Goal: Task Accomplishment & Management: Use online tool/utility

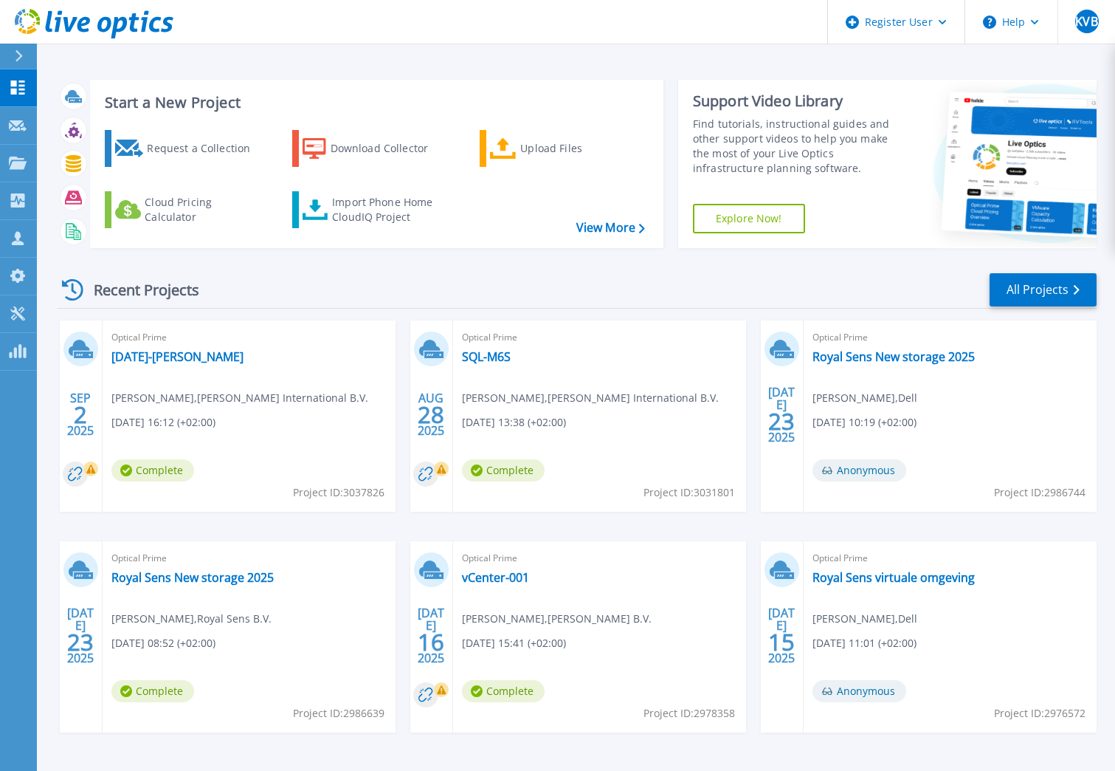
click at [54, 22] on icon at bounding box center [94, 24] width 159 height 30
click at [15, 166] on icon at bounding box center [18, 162] width 18 height 13
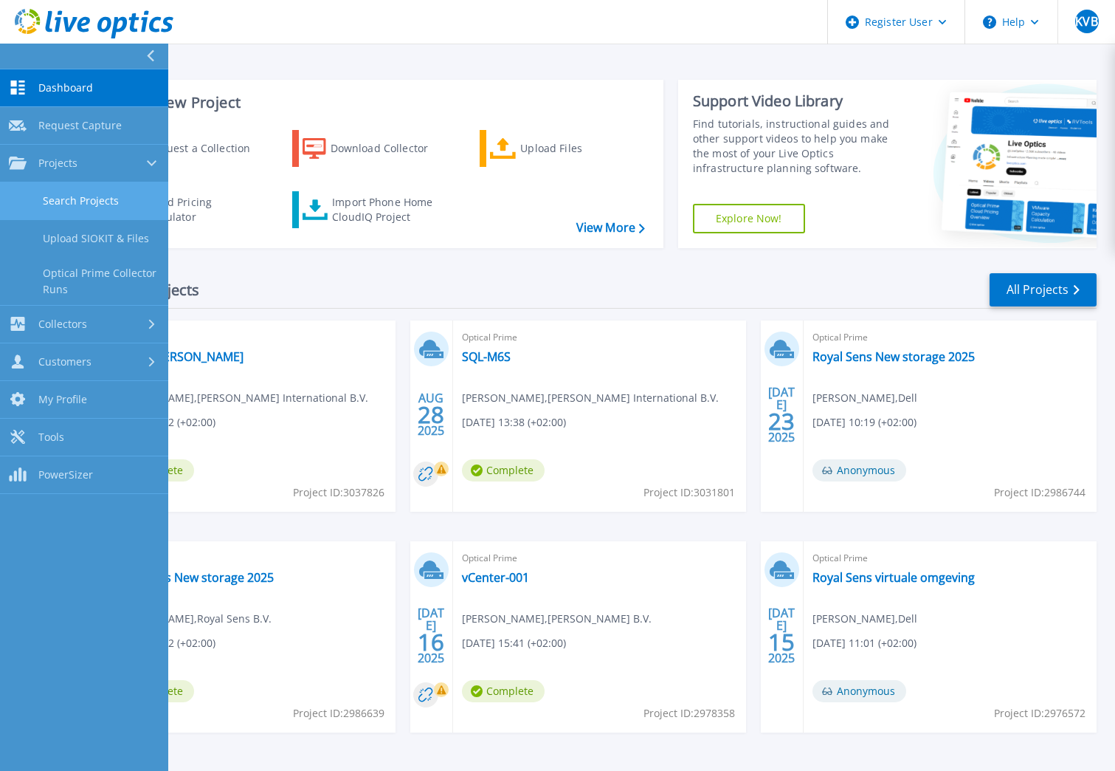
click at [93, 207] on link "Search Projects" at bounding box center [84, 201] width 168 height 38
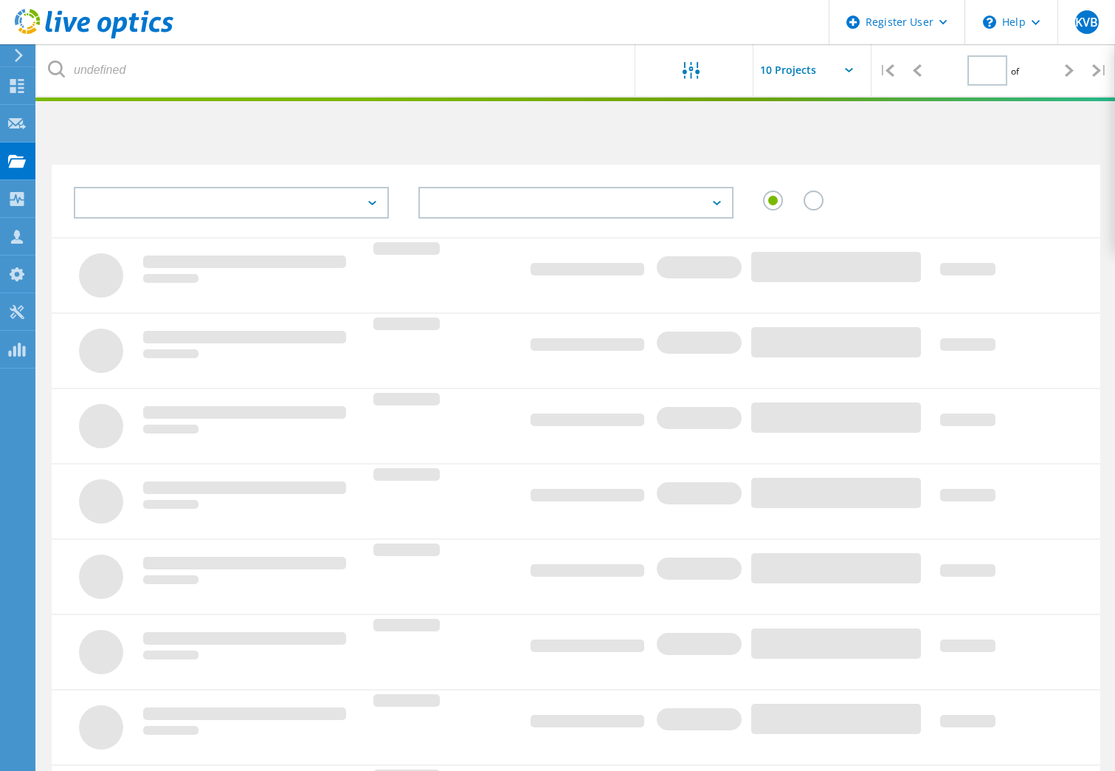
type input "1"
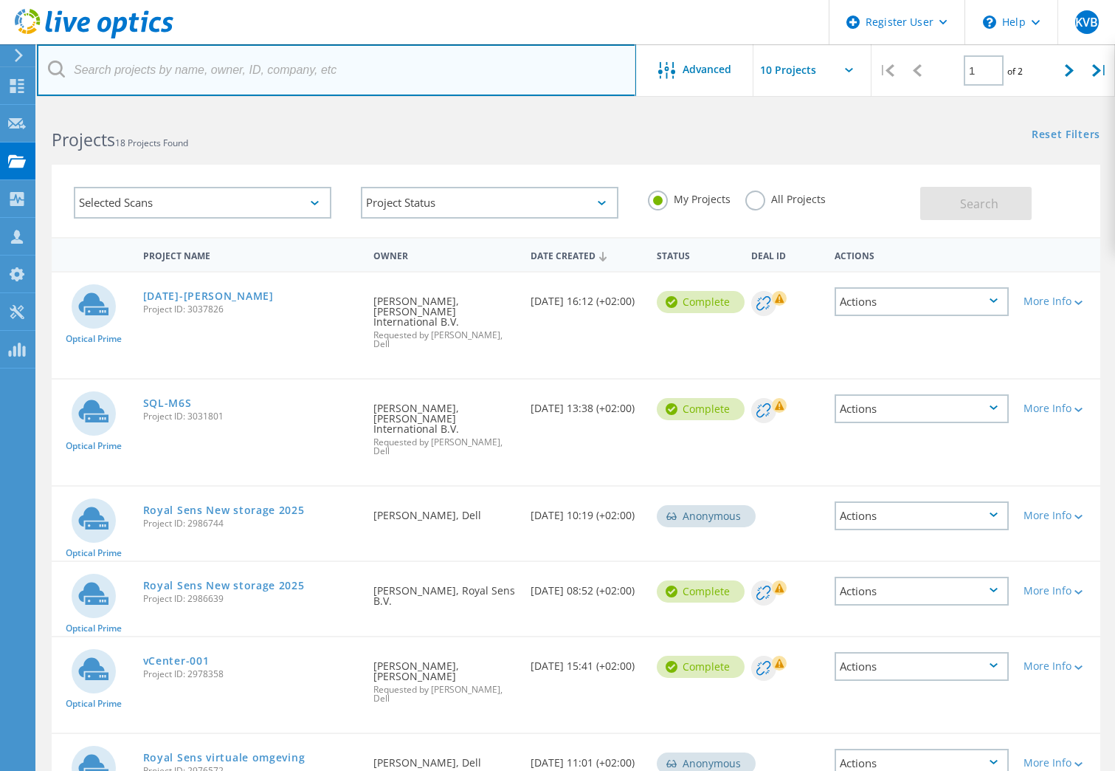
click at [347, 71] on input "text" at bounding box center [336, 70] width 599 height 52
type input "van aarsen"
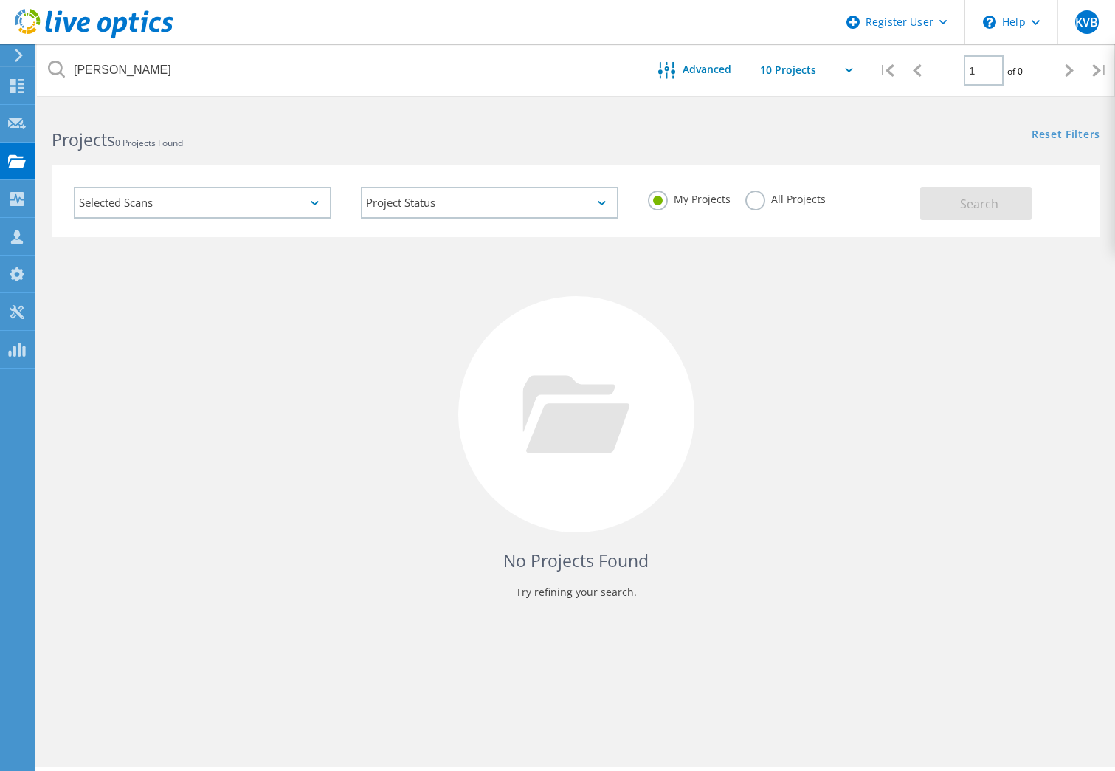
click at [760, 204] on label "All Projects" at bounding box center [786, 197] width 80 height 14
click at [0, 0] on input "All Projects" at bounding box center [0, 0] width 0 height 0
click at [966, 207] on span "Search" at bounding box center [979, 204] width 38 height 16
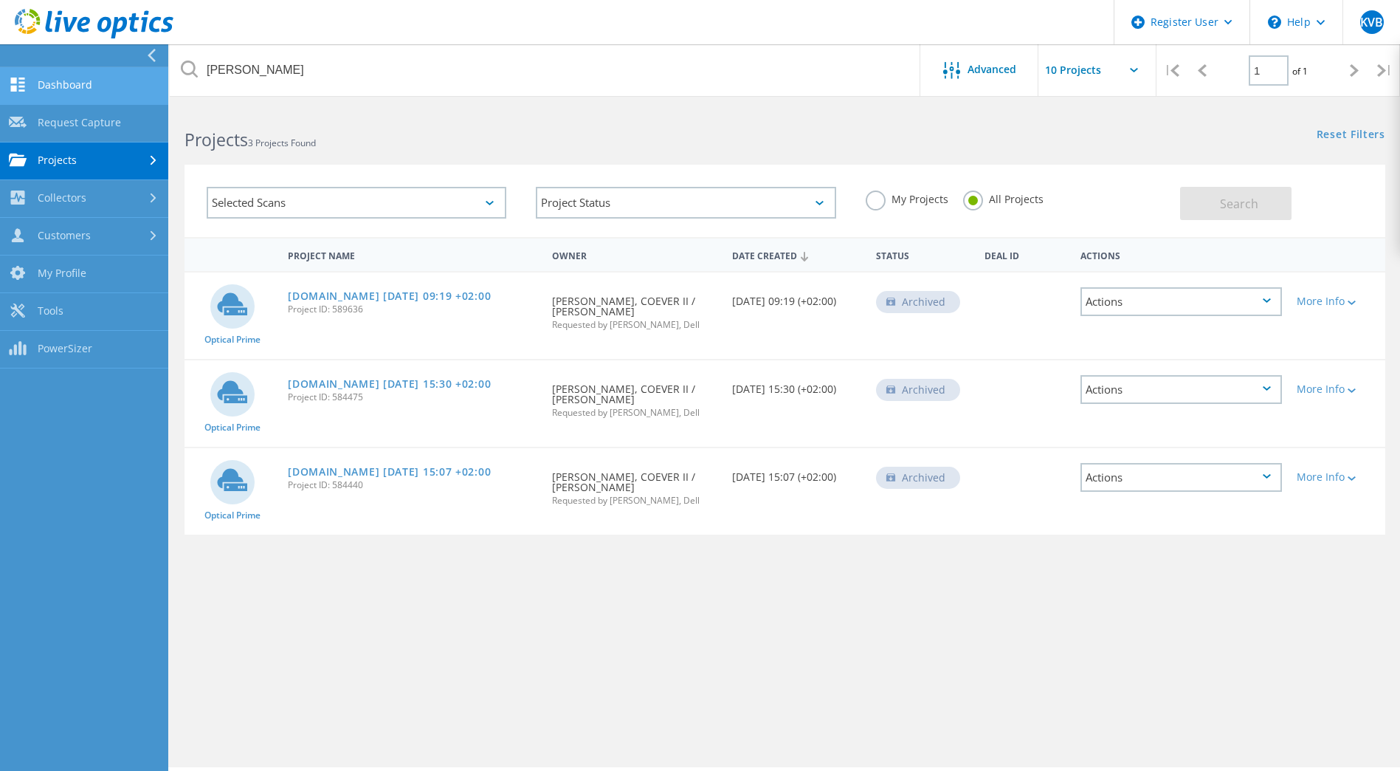
click at [78, 89] on link "Dashboard" at bounding box center [84, 86] width 168 height 38
